Goal: Task Accomplishment & Management: Manage account settings

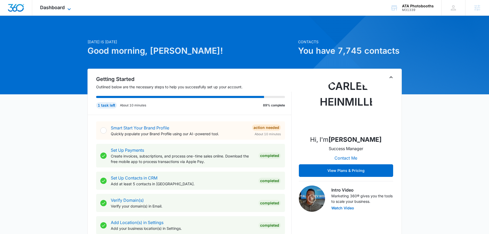
click at [71, 7] on icon at bounding box center [69, 9] width 6 height 6
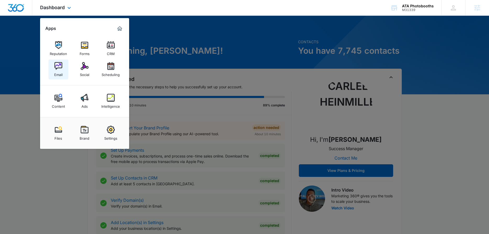
click at [60, 70] on img at bounding box center [58, 66] width 8 height 8
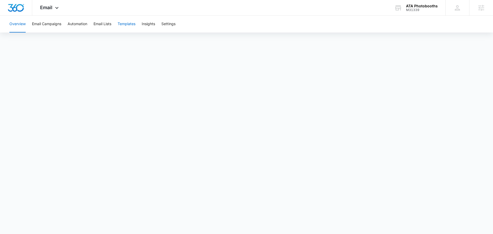
click at [125, 24] on button "Templates" at bounding box center [127, 24] width 18 height 17
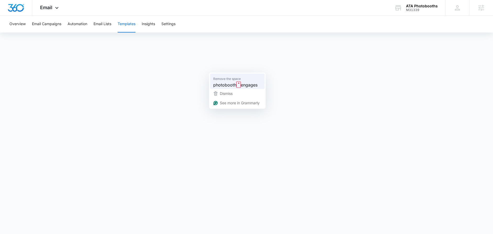
click at [232, 82] on span "photobooth" at bounding box center [224, 84] width 23 height 7
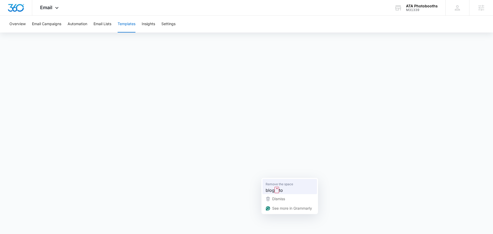
click at [278, 190] on strong "˟" at bounding box center [276, 190] width 4 height 6
click at [56, 8] on icon at bounding box center [57, 9] width 6 height 6
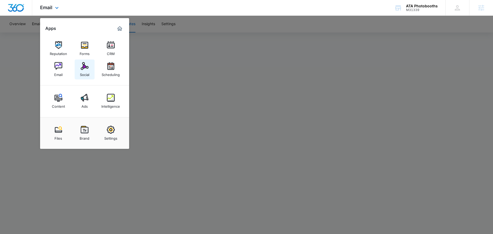
click at [86, 64] on img at bounding box center [85, 66] width 8 height 8
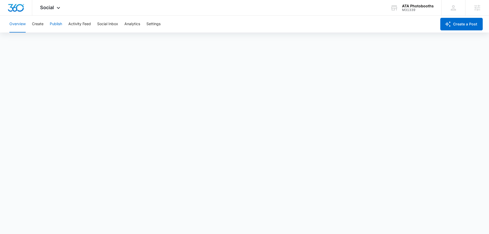
click at [57, 23] on button "Publish" at bounding box center [56, 24] width 12 height 17
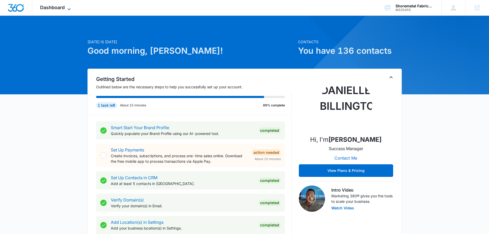
click at [68, 9] on icon at bounding box center [69, 9] width 6 height 6
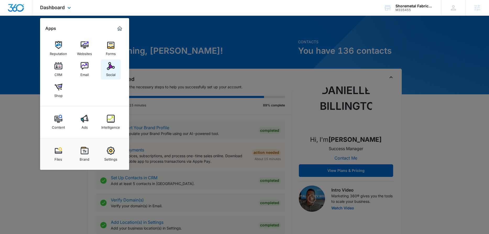
click at [107, 74] on div "Social" at bounding box center [110, 73] width 9 height 7
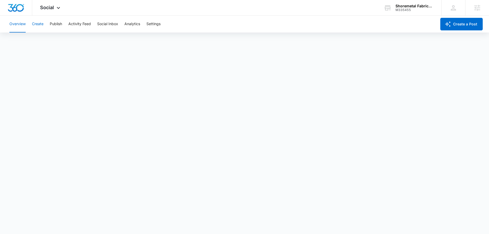
click at [32, 22] on button "Create" at bounding box center [38, 24] width 12 height 17
click at [57, 21] on button "Publish" at bounding box center [56, 24] width 12 height 17
click at [44, 40] on button "Schedules" at bounding box center [40, 40] width 18 height 15
